Goal: Task Accomplishment & Management: Manage account settings

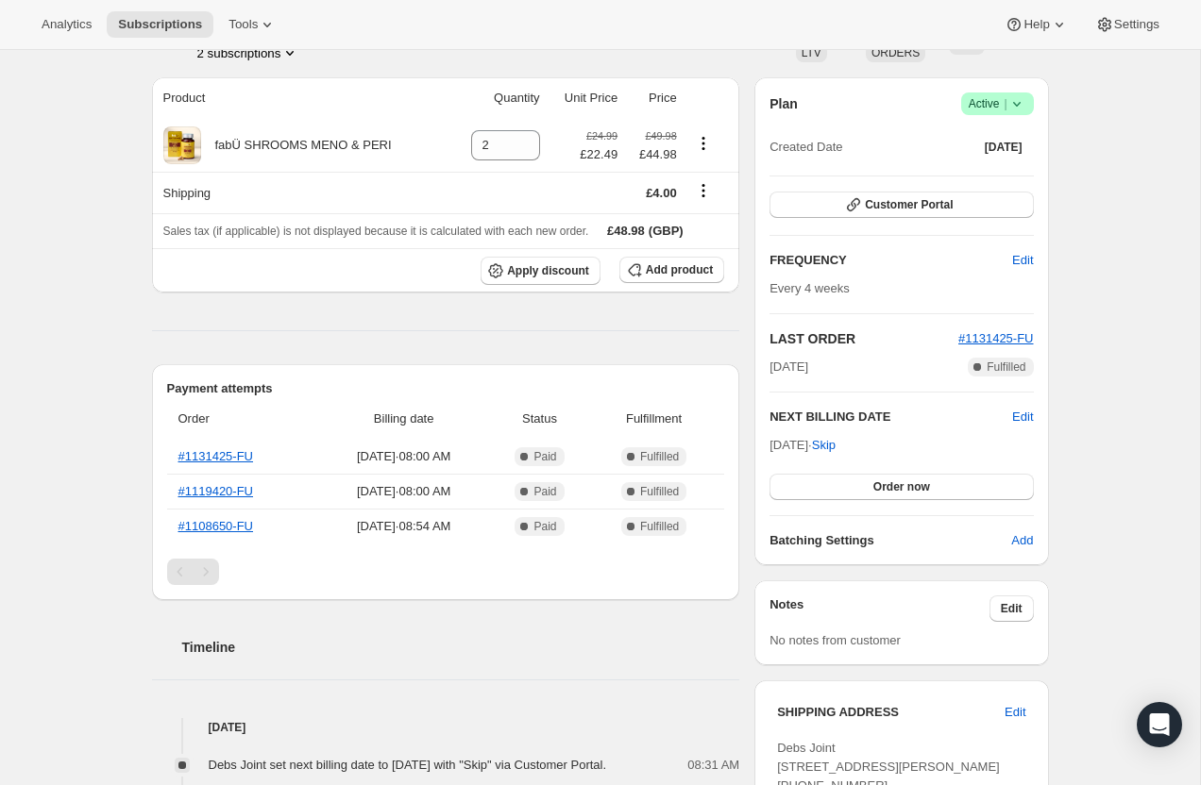
scroll to position [164, 0]
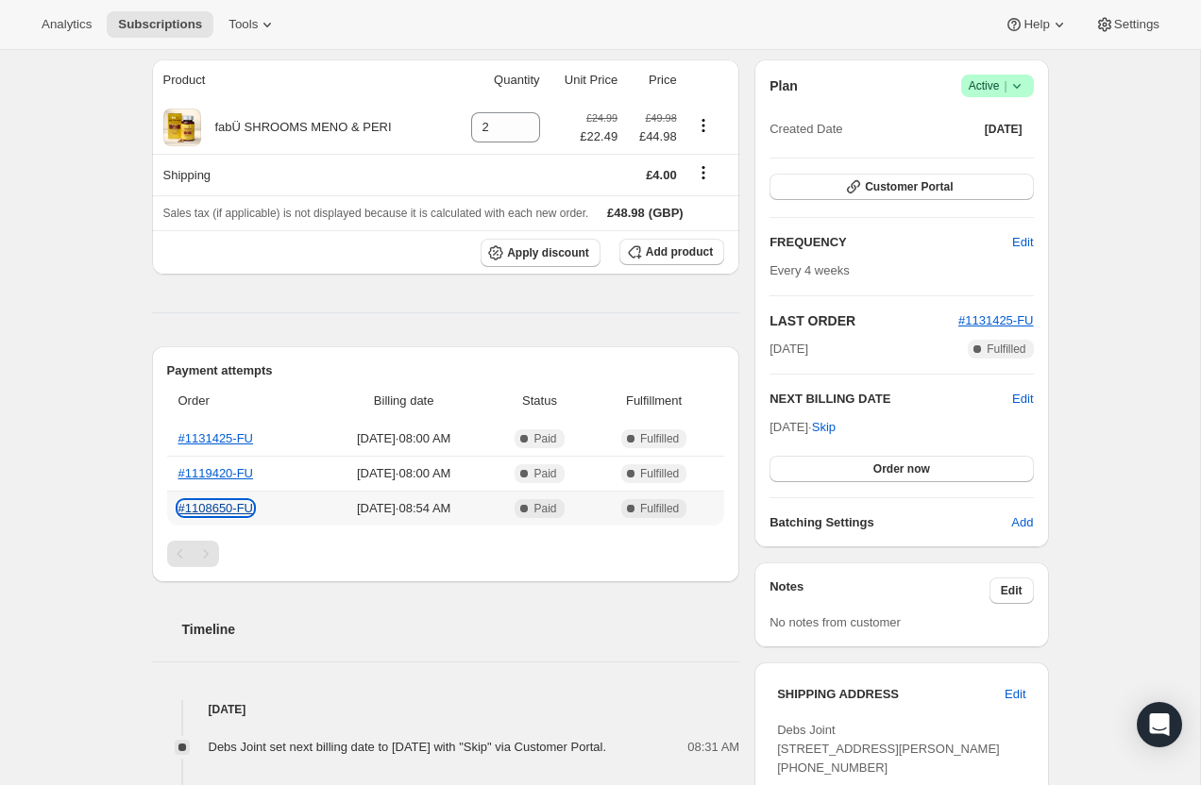
click at [234, 510] on link "#1108650-FU" at bounding box center [216, 508] width 76 height 14
click at [227, 472] on link "#1119420-FU" at bounding box center [216, 473] width 76 height 14
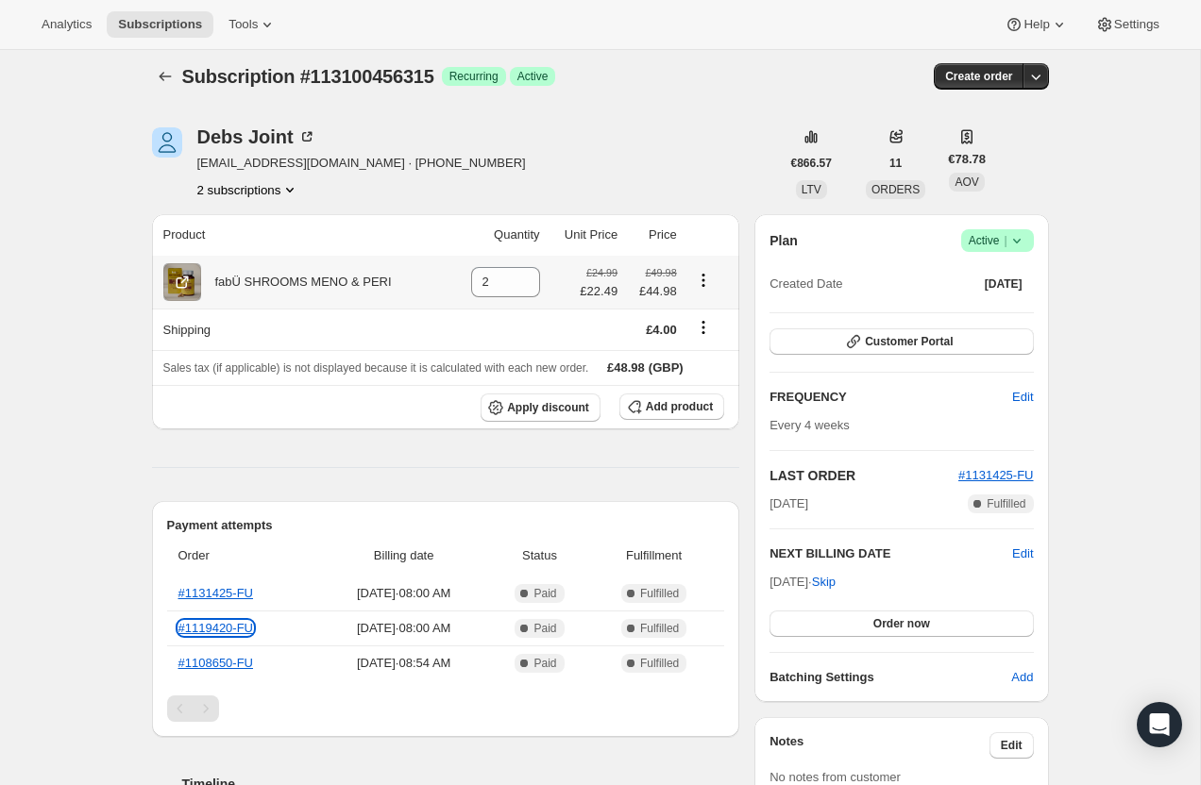
scroll to position [0, 0]
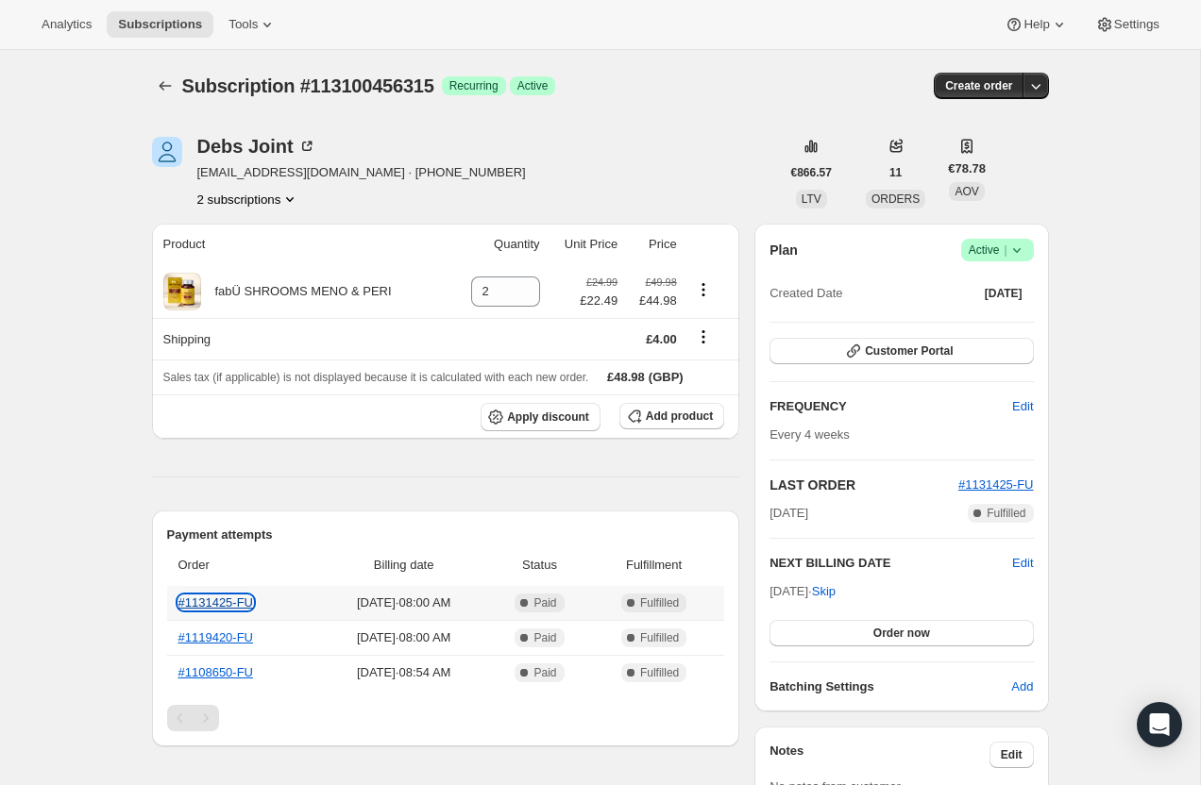
click at [222, 598] on link "#1131425-FU" at bounding box center [216, 603] width 76 height 14
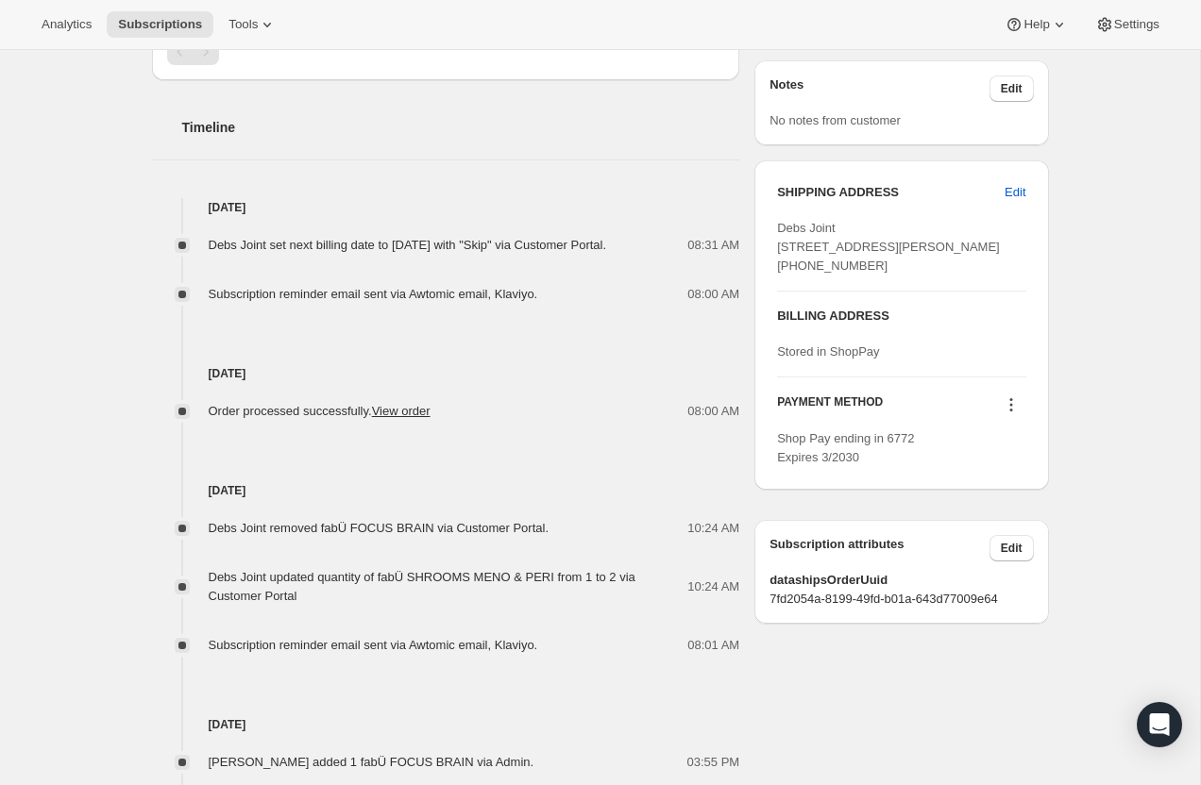
scroll to position [667, 0]
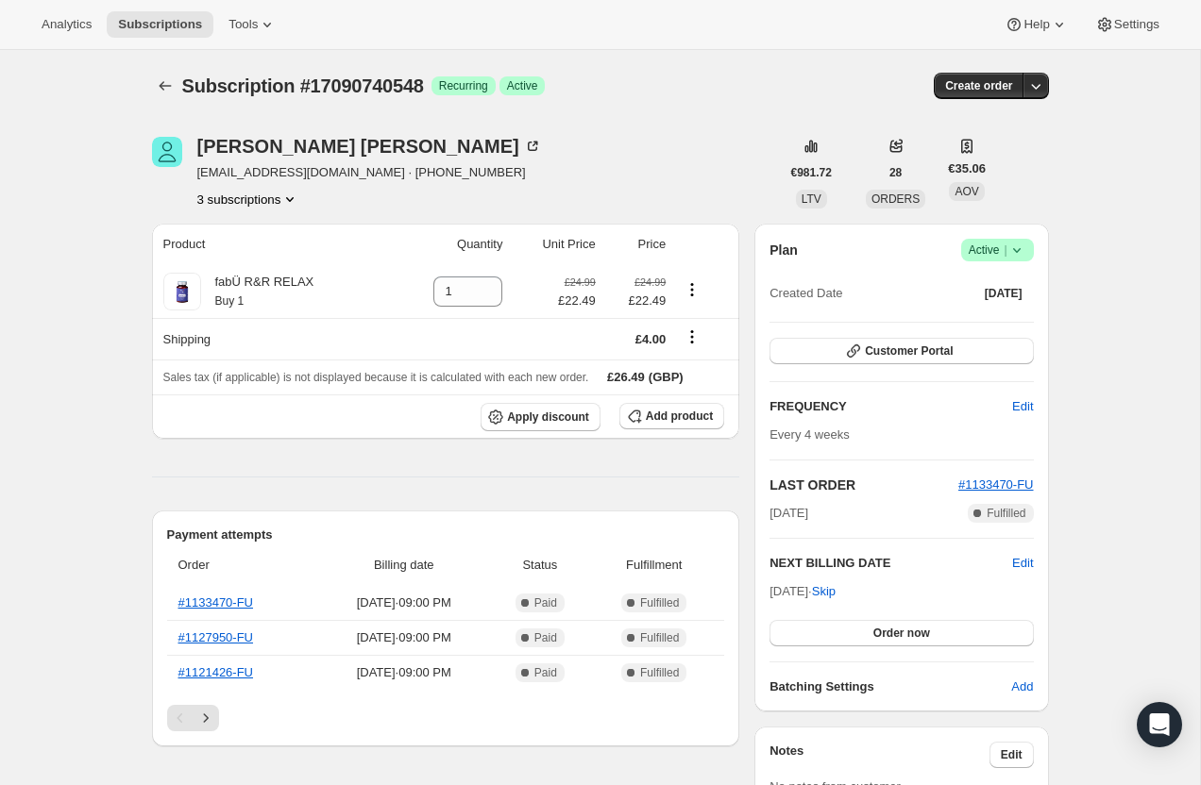
click at [271, 204] on button "3 subscriptions" at bounding box center [248, 199] width 103 height 19
click at [250, 265] on span "16485384516" at bounding box center [219, 267] width 76 height 14
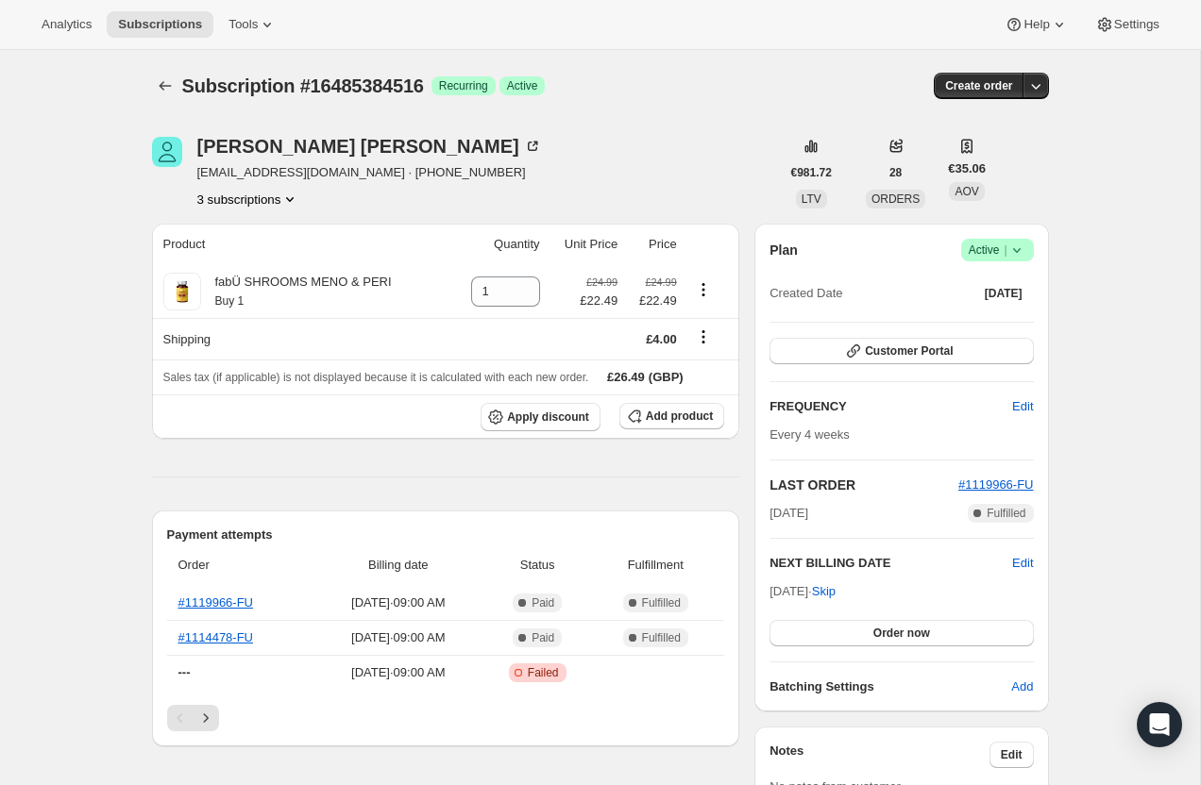
click at [257, 193] on button "3 subscriptions" at bounding box center [248, 199] width 103 height 19
click at [252, 233] on span "111661154683" at bounding box center [221, 234] width 82 height 14
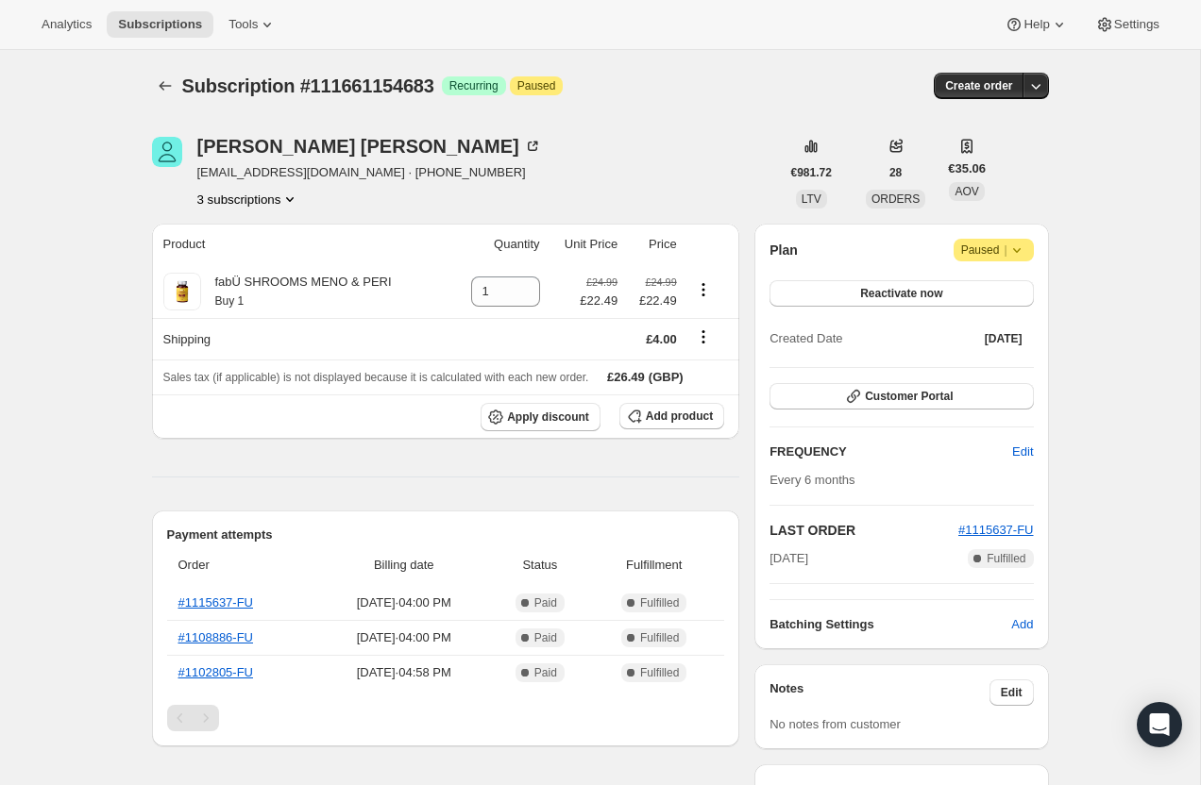
click at [247, 204] on button "3 subscriptions" at bounding box center [248, 199] width 103 height 19
click at [251, 264] on span "16485384516" at bounding box center [218, 267] width 76 height 14
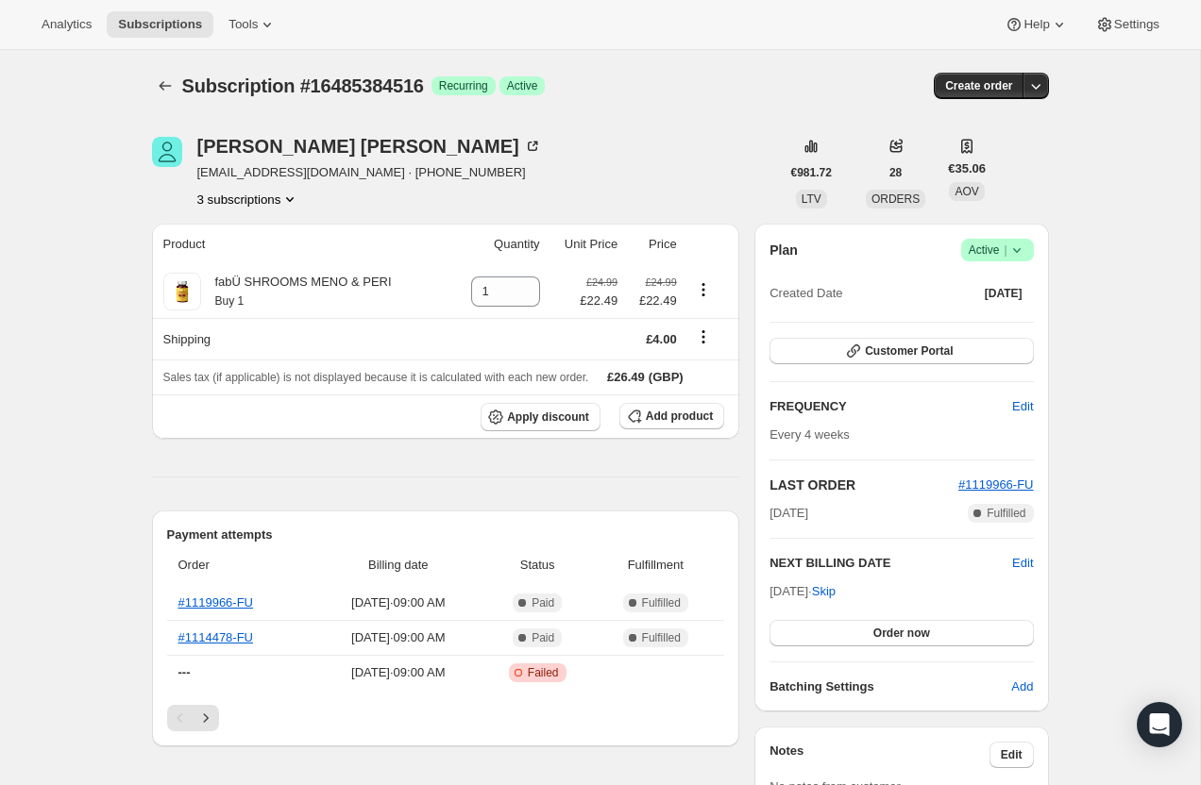
click at [261, 200] on button "3 subscriptions" at bounding box center [248, 199] width 103 height 19
click at [269, 301] on span "17090740548" at bounding box center [245, 299] width 131 height 19
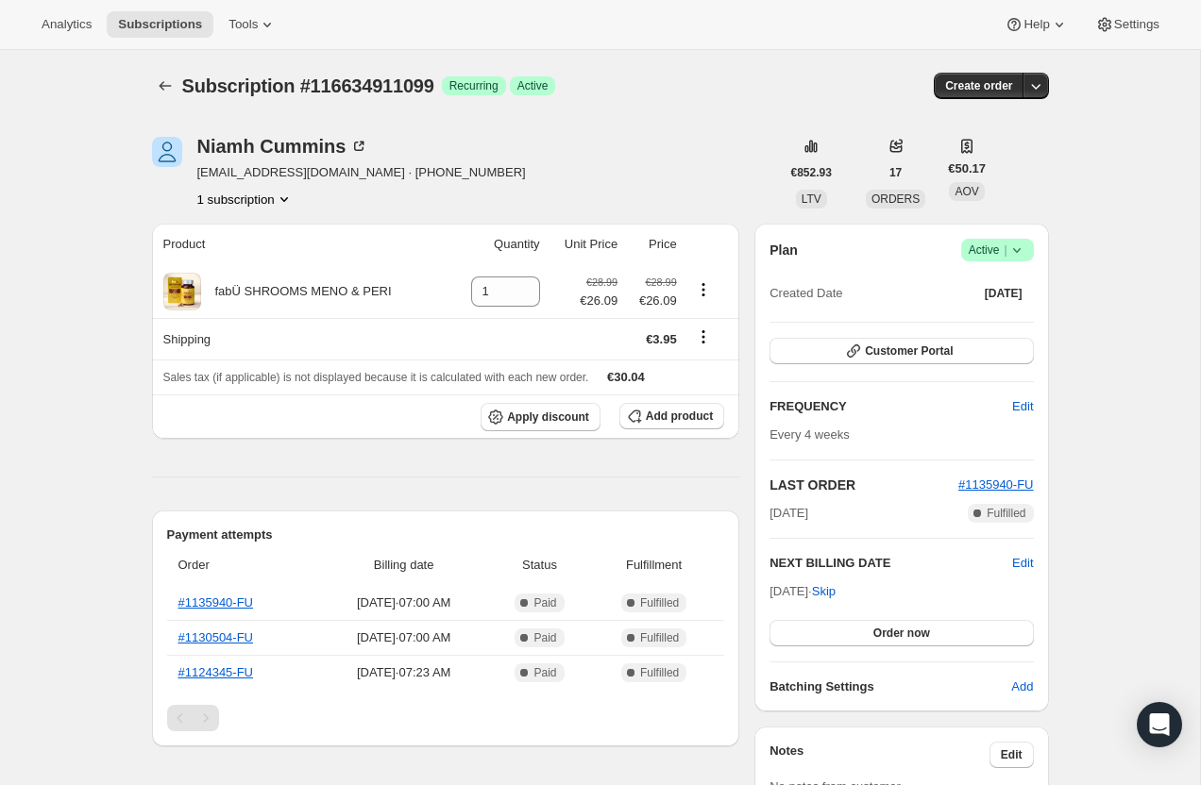
click at [1005, 256] on span "|" at bounding box center [1004, 250] width 3 height 15
click at [1000, 317] on span "Cancel subscription" at bounding box center [991, 319] width 107 height 14
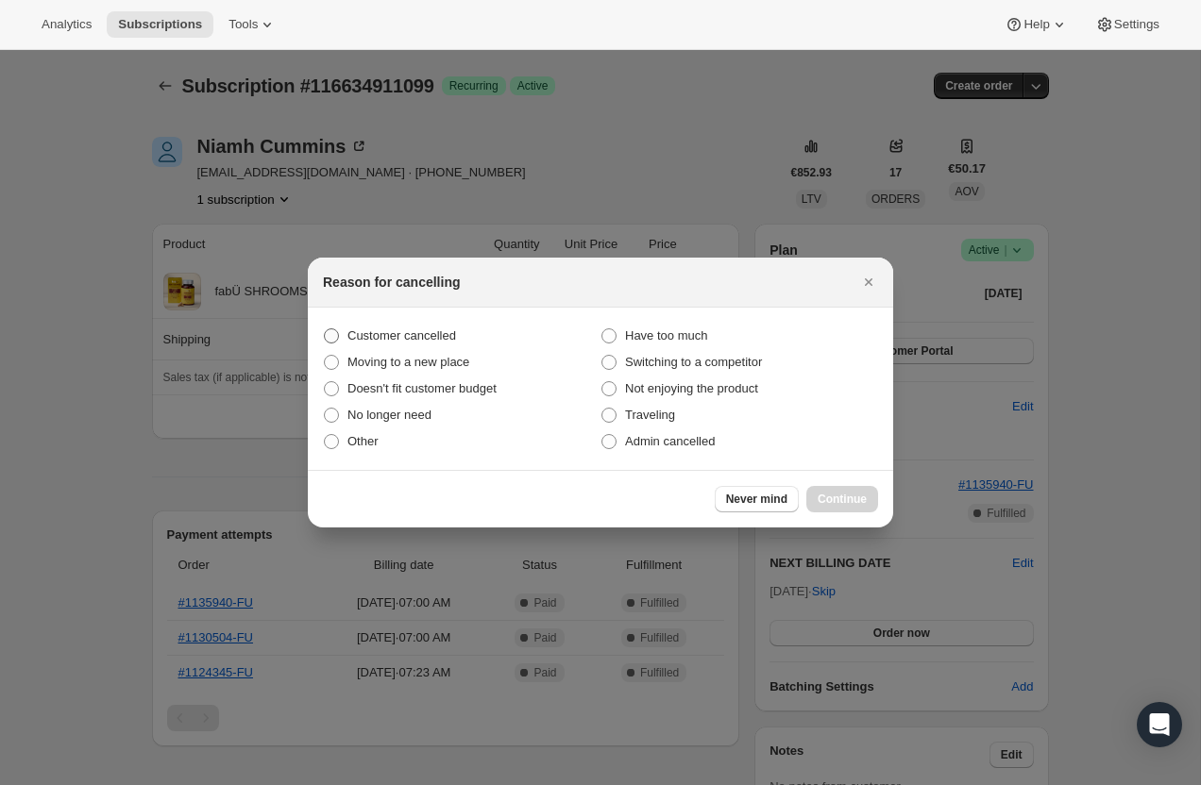
click at [453, 334] on span "Customer cancelled" at bounding box center [401, 335] width 109 height 14
click at [325, 329] on input "Customer cancelled" at bounding box center [324, 328] width 1 height 1
radio input "true"
click at [843, 497] on span "Continue" at bounding box center [841, 499] width 49 height 15
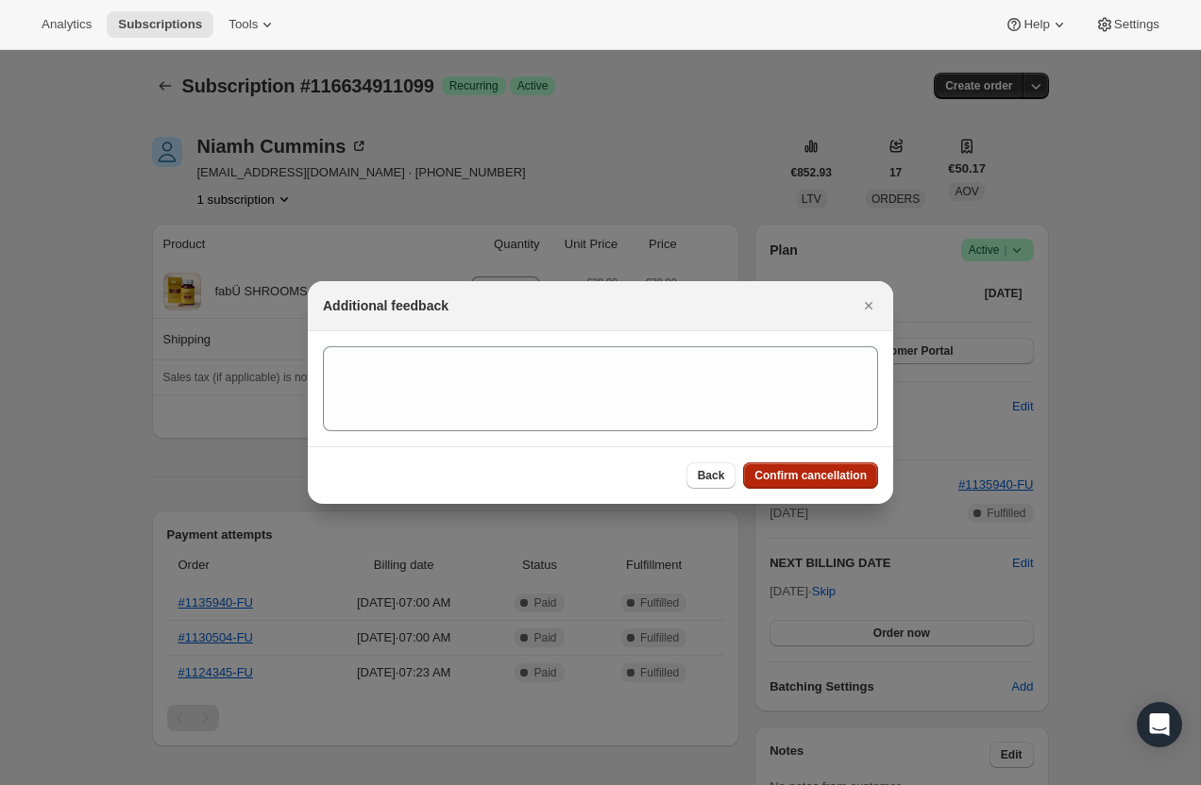
click at [816, 479] on span "Confirm cancellation" at bounding box center [810, 475] width 112 height 15
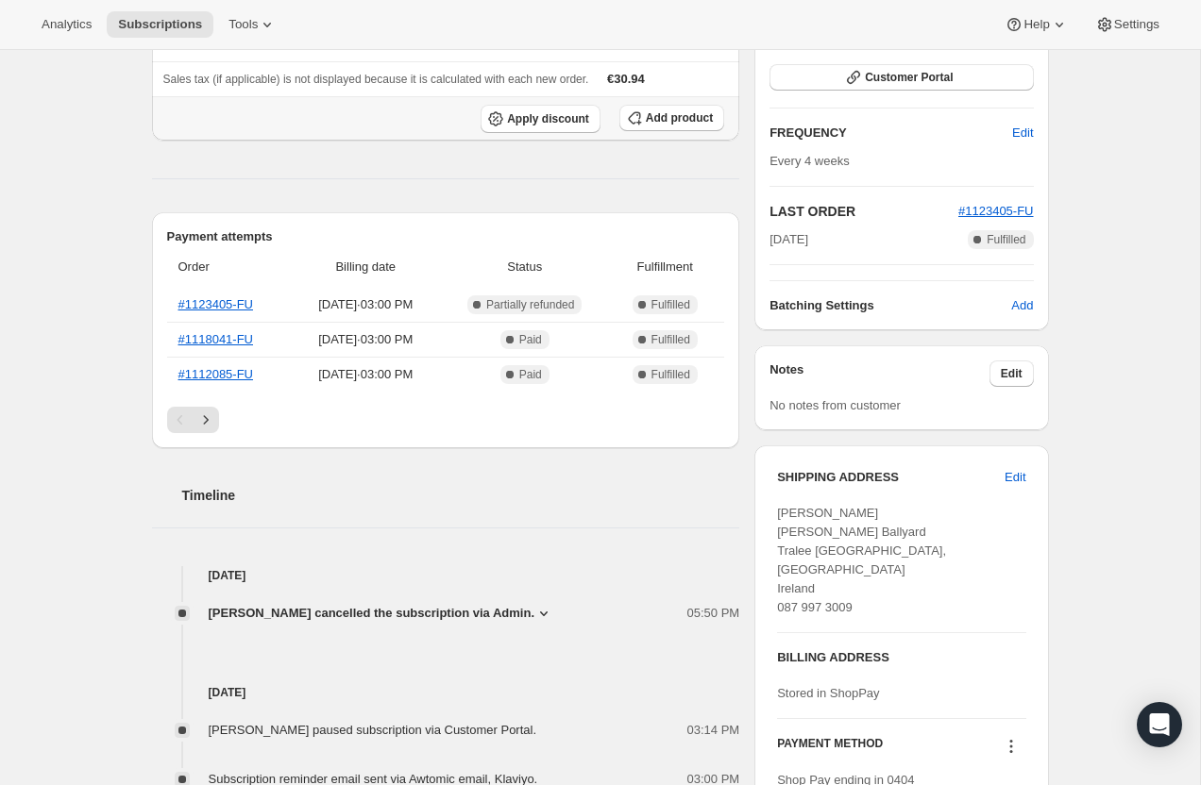
scroll to position [286, 0]
